Goal: Find specific page/section: Find specific page/section

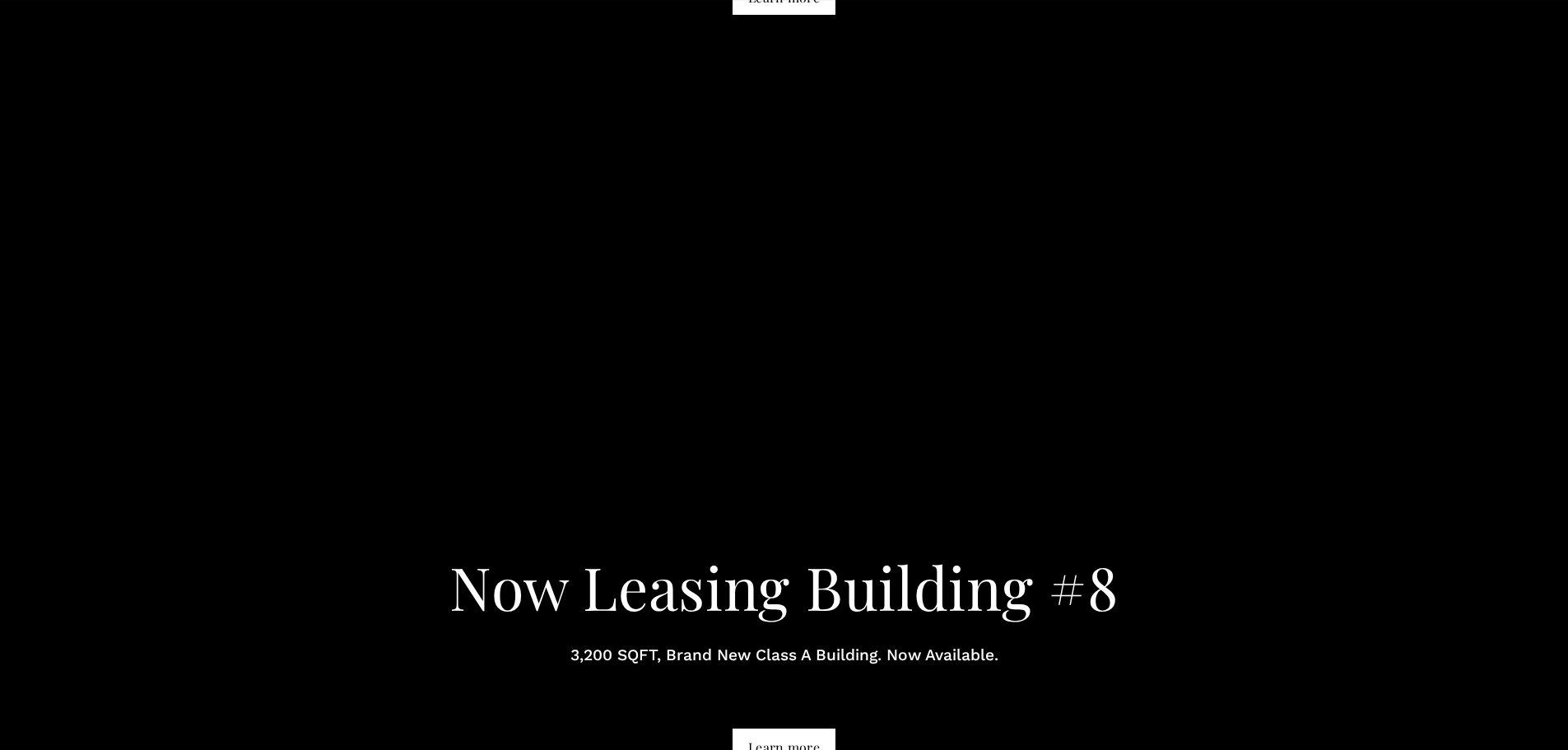
scroll to position [2222, 0]
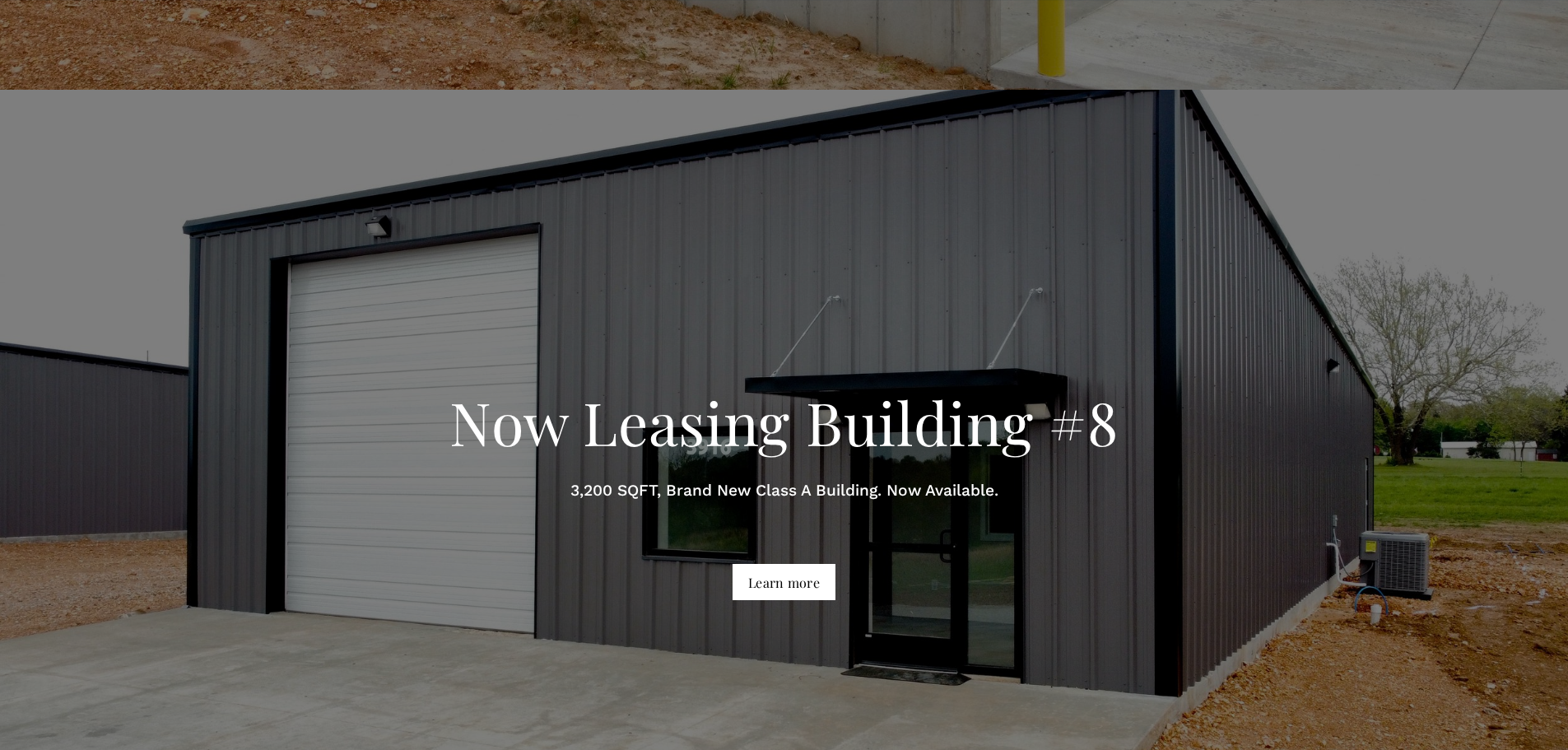
click at [783, 577] on link "Learn more" at bounding box center [783, 581] width 103 height 35
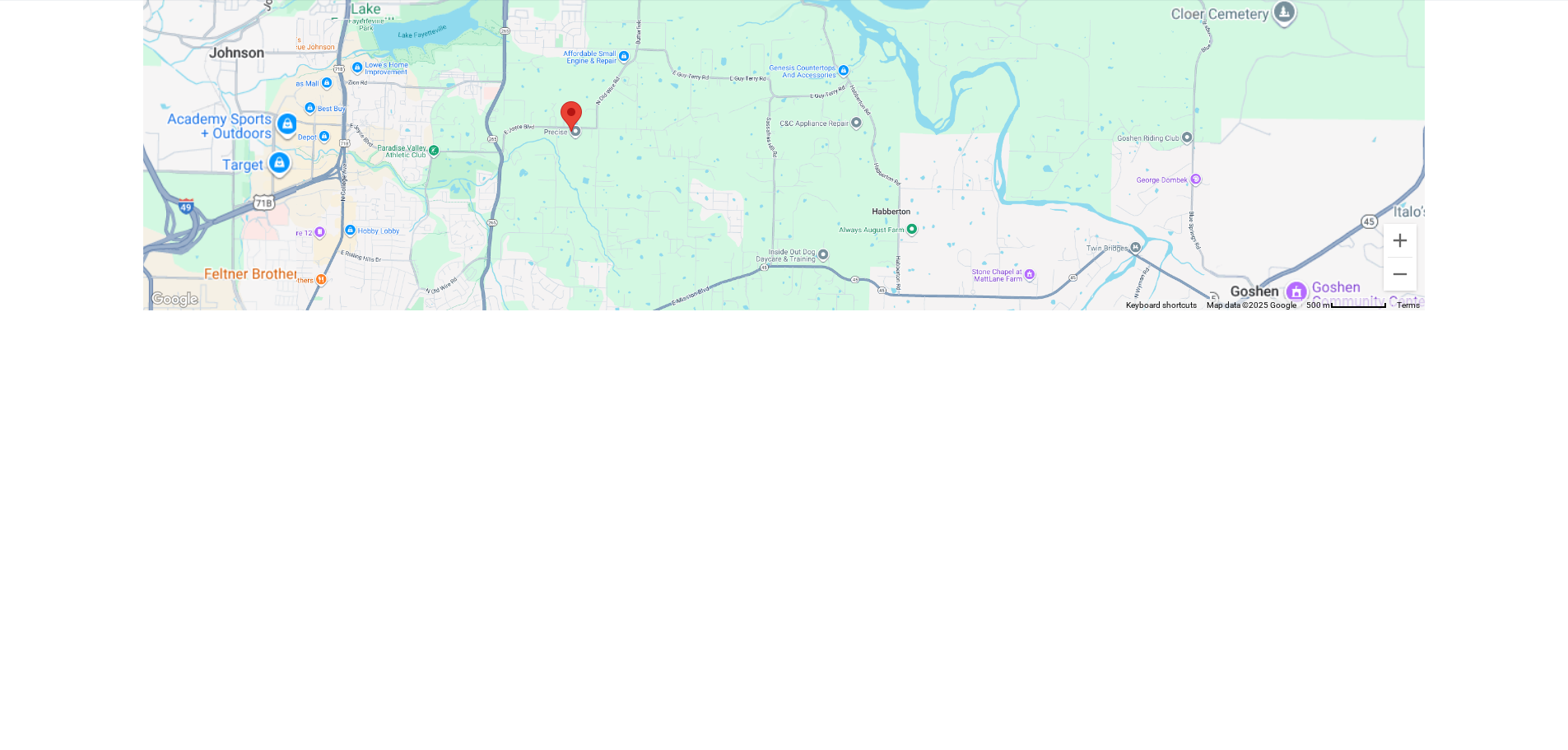
scroll to position [3868, 0]
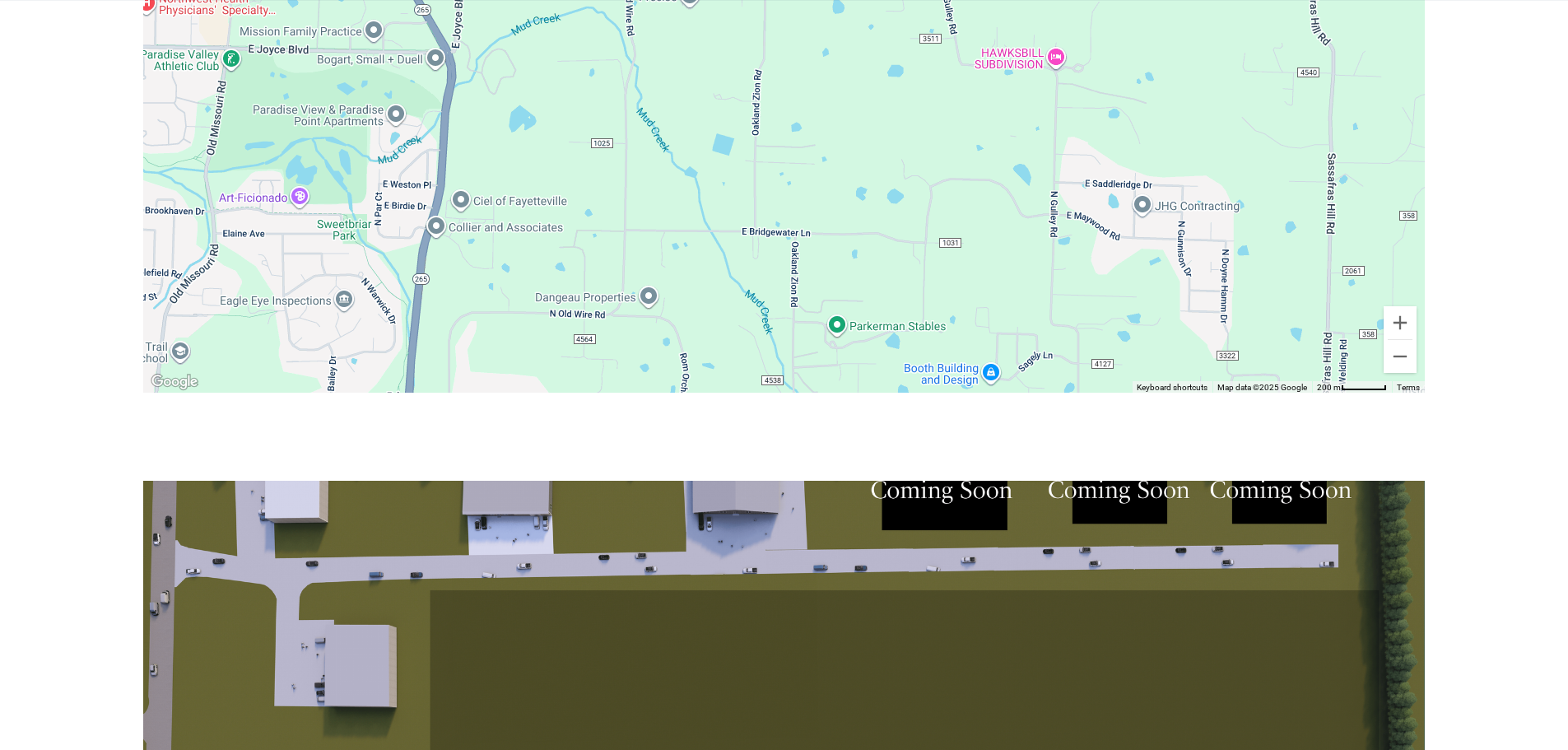
drag, startPoint x: 749, startPoint y: 325, endPoint x: 945, endPoint y: 352, distance: 197.9
click at [945, 352] on div at bounding box center [784, 163] width 1281 height 461
click at [28, 375] on div "To navigate the map with touch gestures double-tap and hold your finger on the …" at bounding box center [784, 496] width 1568 height 1126
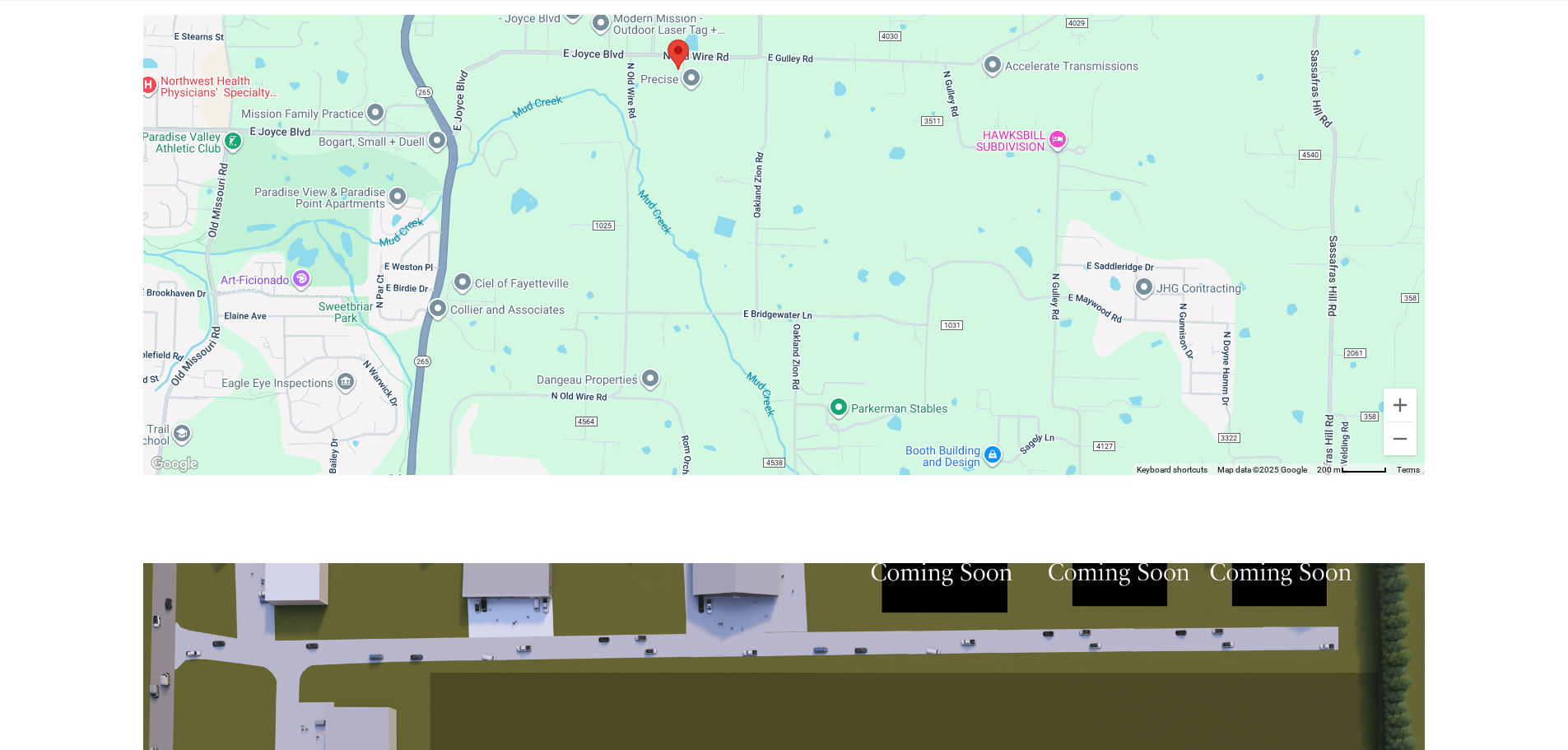
scroll to position [3375, 0]
